Goal: Information Seeking & Learning: Learn about a topic

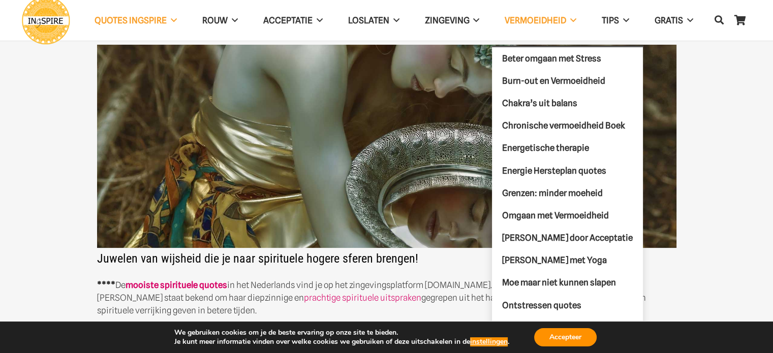
scroll to position [51, 0]
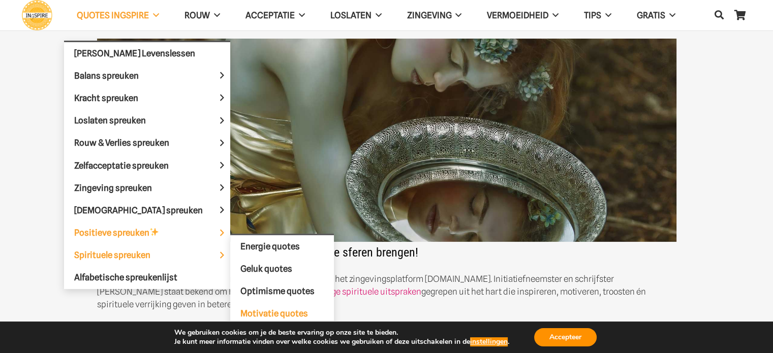
click at [240, 309] on span "Motivatie quotes" at bounding box center [274, 314] width 68 height 10
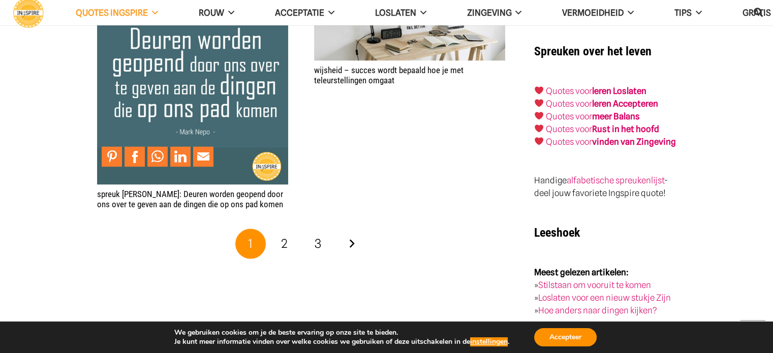
scroll to position [1677, 0]
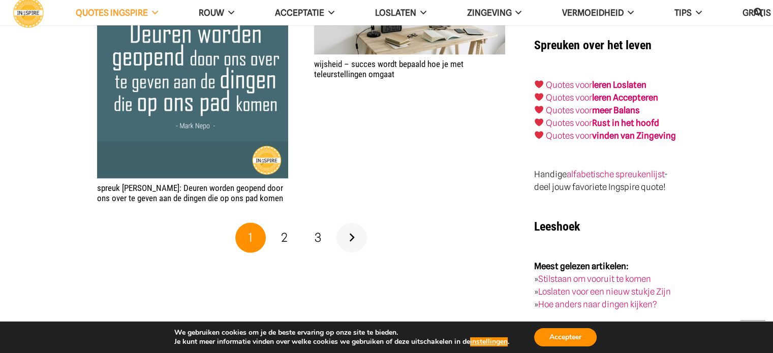
click at [352, 223] on link "Volgende" at bounding box center [351, 238] width 30 height 30
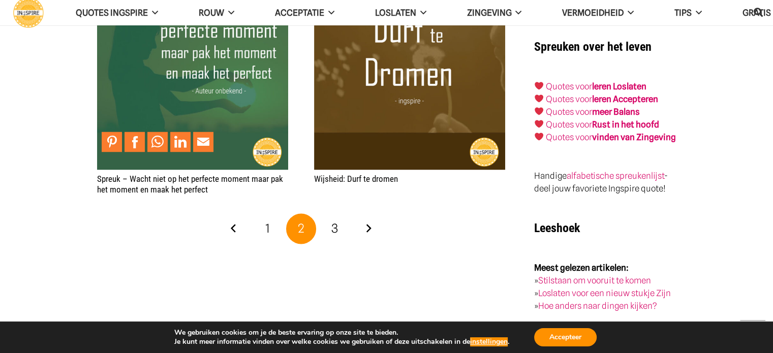
scroll to position [1677, 0]
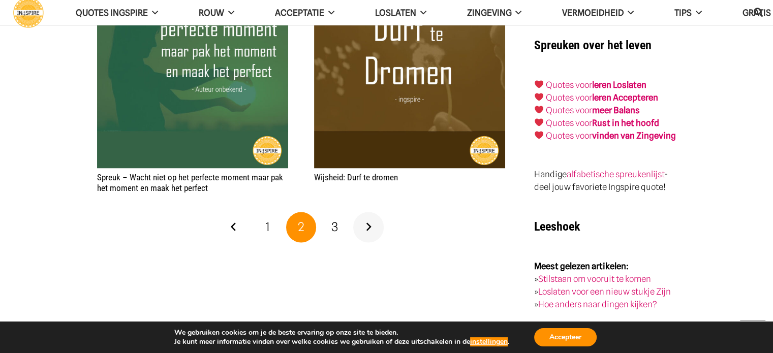
click at [366, 213] on link "Volgende" at bounding box center [368, 227] width 30 height 30
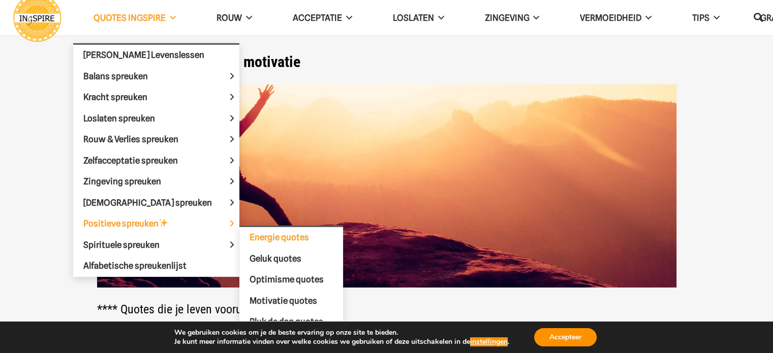
click at [250, 232] on span "Energie quotes" at bounding box center [279, 237] width 59 height 10
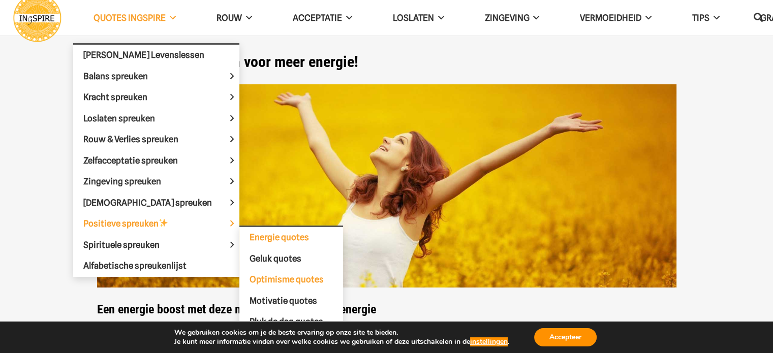
click at [250, 274] on span "Optimisme quotes" at bounding box center [287, 279] width 74 height 10
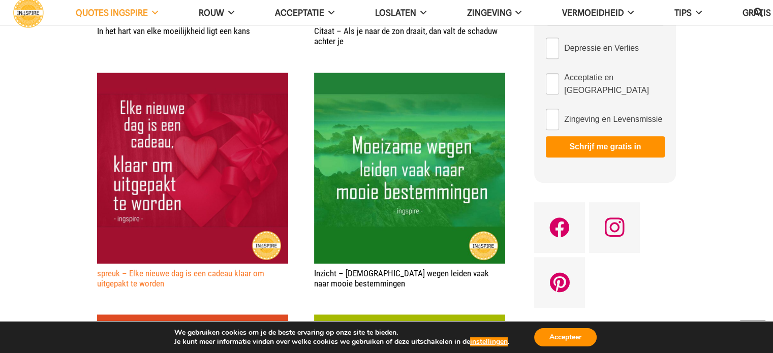
scroll to position [610, 0]
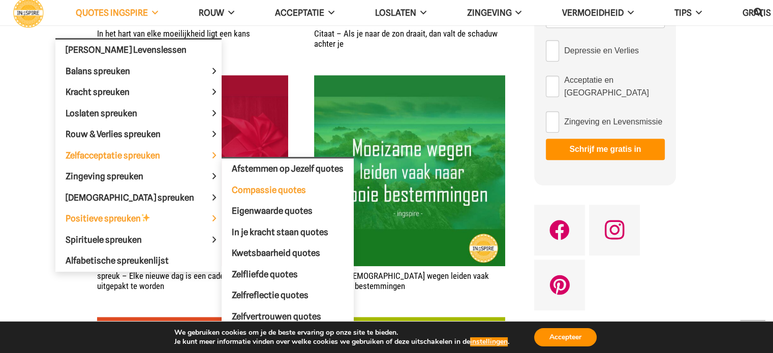
click at [240, 187] on span "Compassie quotes" at bounding box center [269, 190] width 74 height 10
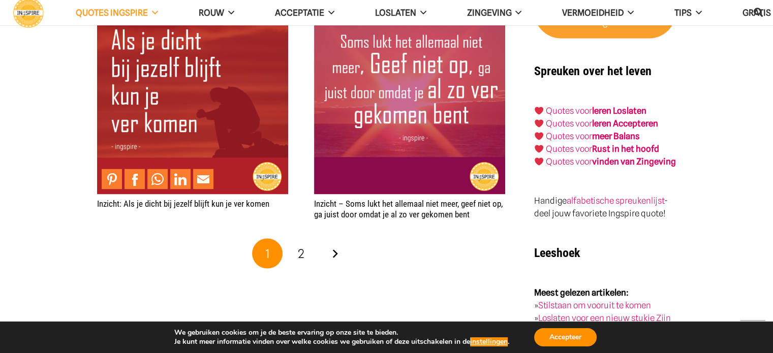
scroll to position [1779, 0]
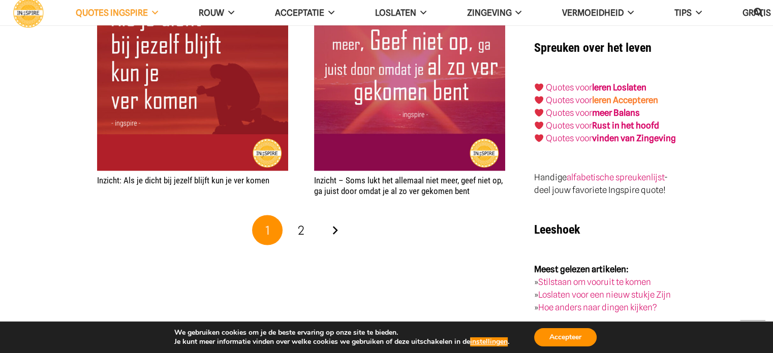
click at [604, 95] on link "leren Accepteren" at bounding box center [625, 100] width 66 height 10
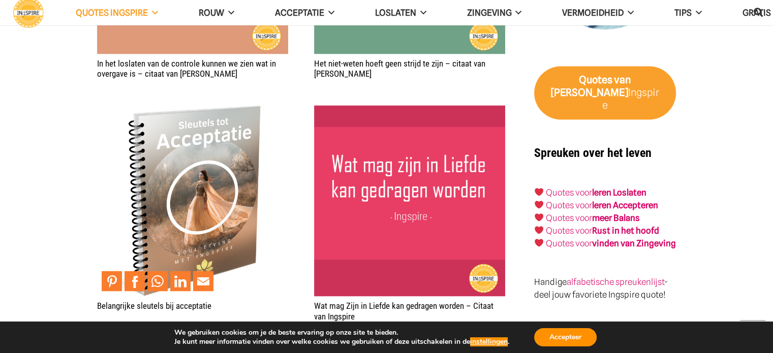
scroll to position [1931, 0]
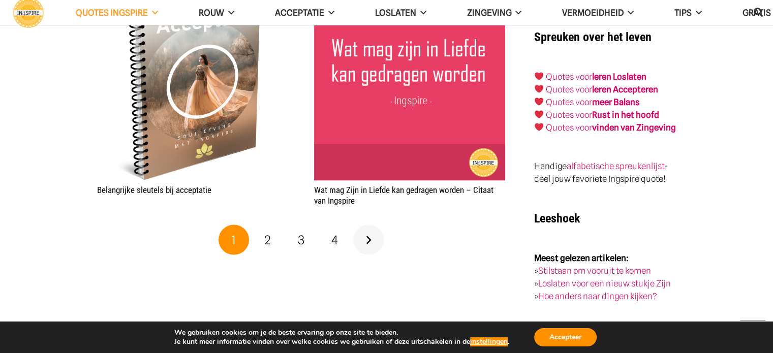
click at [368, 239] on link "Volgende" at bounding box center [368, 240] width 30 height 30
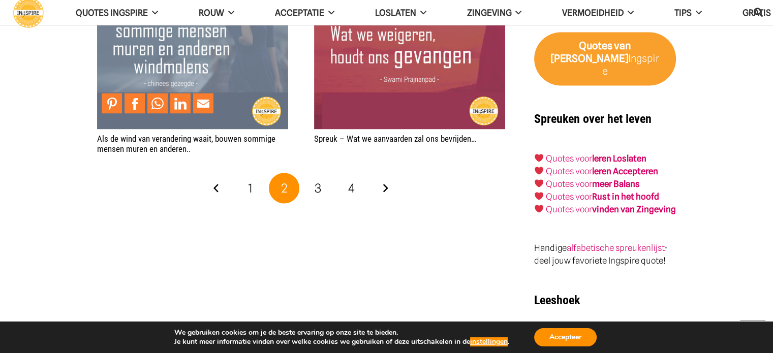
scroll to position [1881, 0]
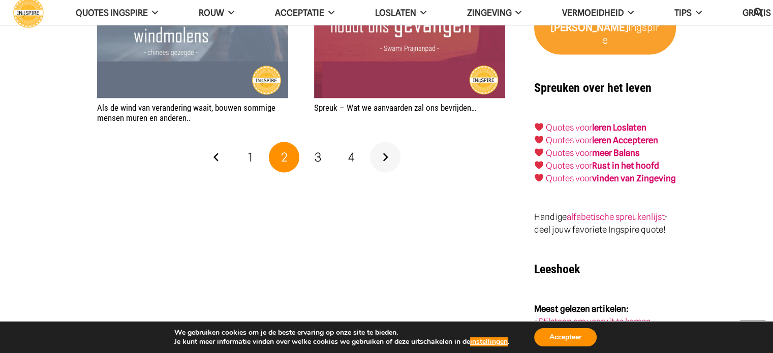
click at [381, 142] on link "Volgende" at bounding box center [385, 157] width 30 height 30
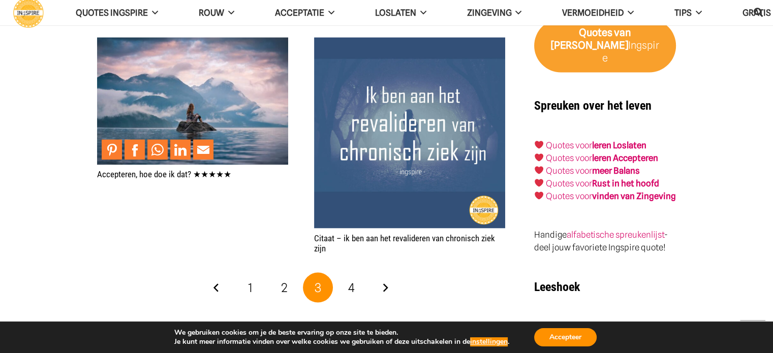
scroll to position [1931, 0]
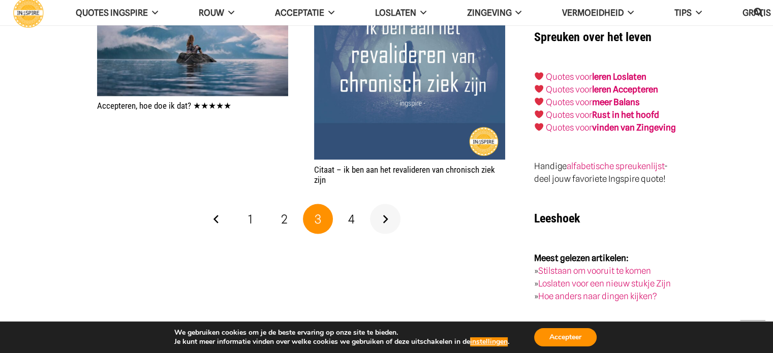
click at [388, 217] on link "Volgende" at bounding box center [385, 219] width 30 height 30
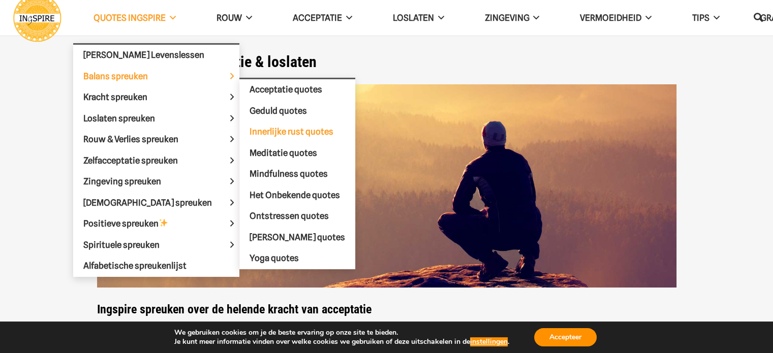
click at [254, 128] on span "Innerlijke rust quotes" at bounding box center [292, 132] width 84 height 10
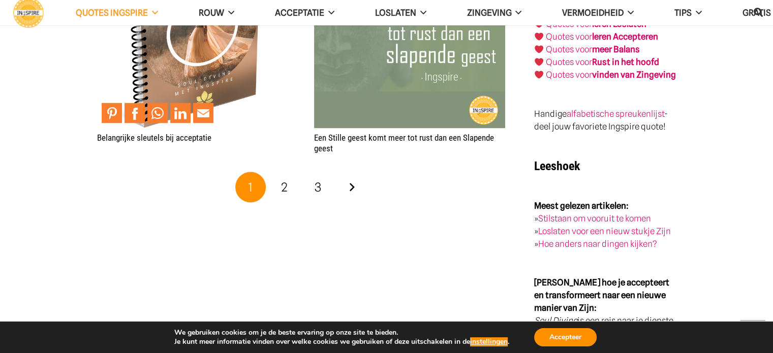
scroll to position [1881, 0]
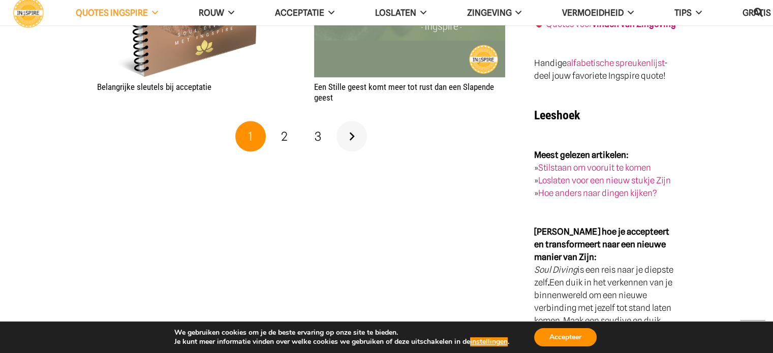
click at [350, 136] on link "Volgende" at bounding box center [351, 136] width 30 height 30
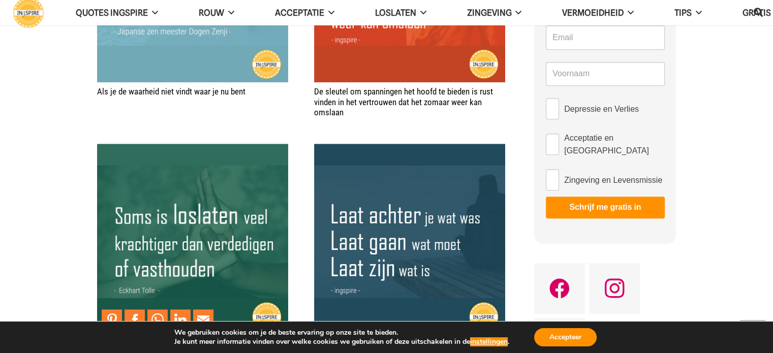
scroll to position [661, 0]
